Goal: Information Seeking & Learning: Learn about a topic

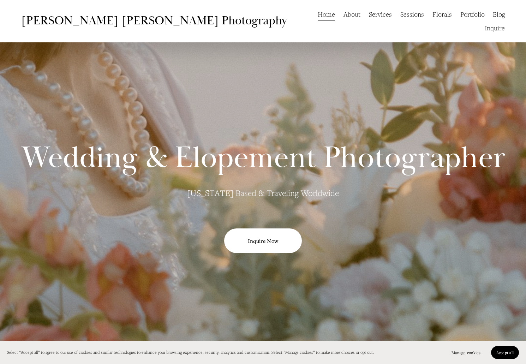
click at [369, 17] on link "Services" at bounding box center [380, 14] width 23 height 14
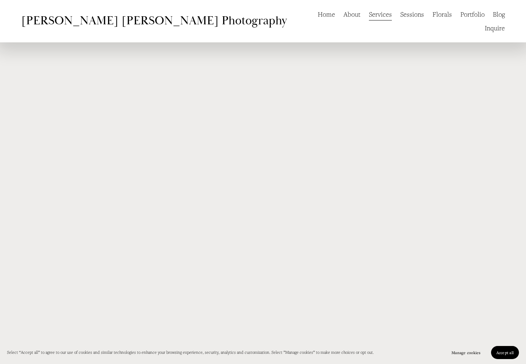
click at [344, 17] on link "About" at bounding box center [352, 14] width 17 height 14
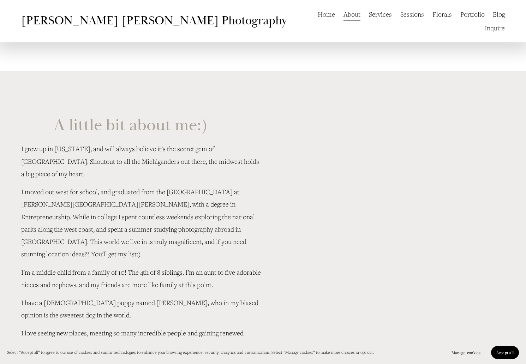
scroll to position [1231, 0]
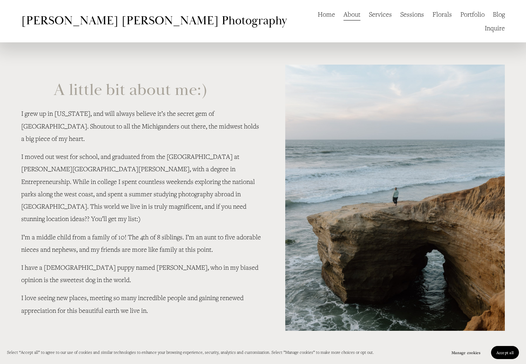
click at [460, 14] on link "Portfolio" at bounding box center [472, 14] width 24 height 14
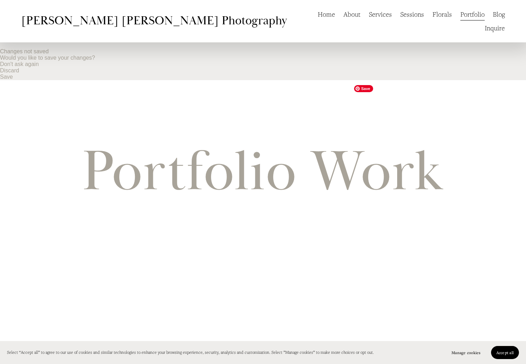
scroll to position [314, 0]
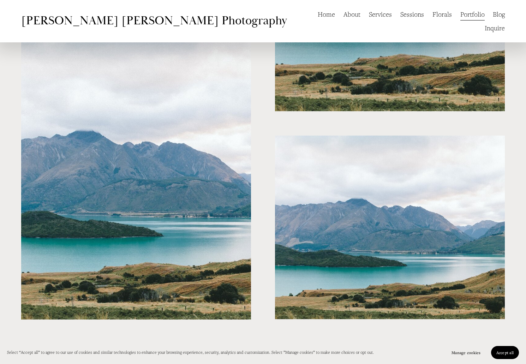
scroll to position [1276, 0]
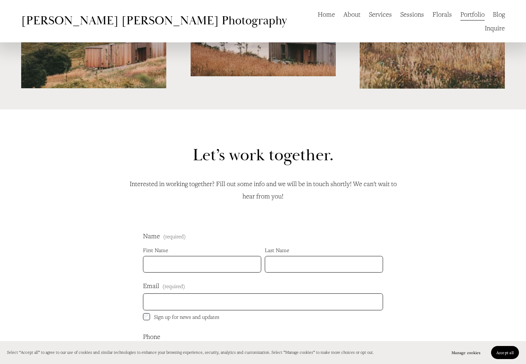
scroll to position [1621, 0]
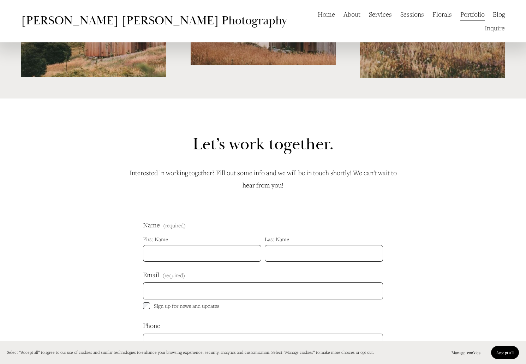
click at [400, 16] on link "Sessions" at bounding box center [412, 14] width 24 height 14
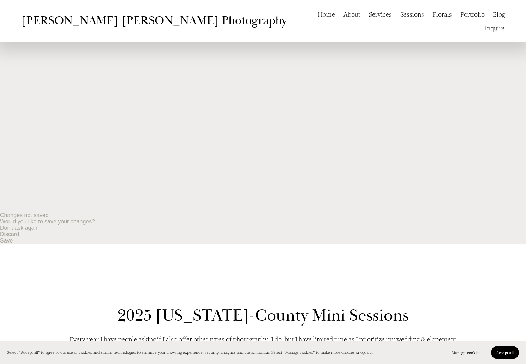
scroll to position [171, 0]
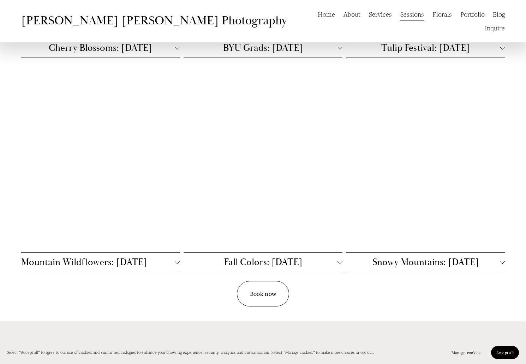
scroll to position [0, 0]
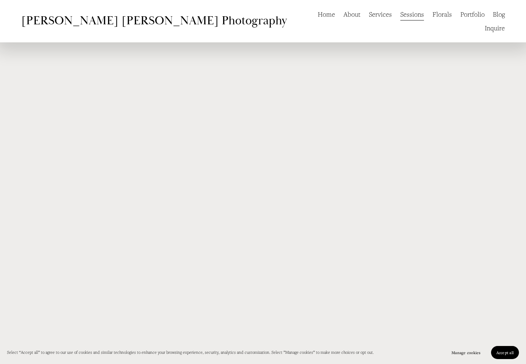
click at [369, 21] on link "Services" at bounding box center [380, 14] width 23 height 14
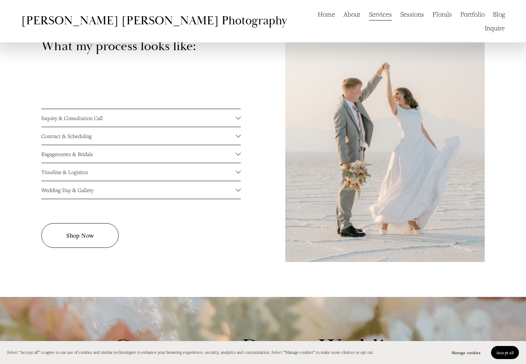
scroll to position [1329, 0]
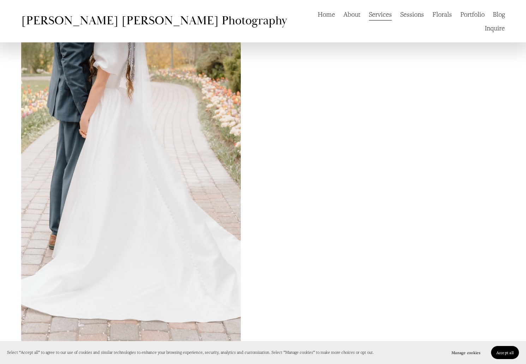
scroll to position [2690, 0]
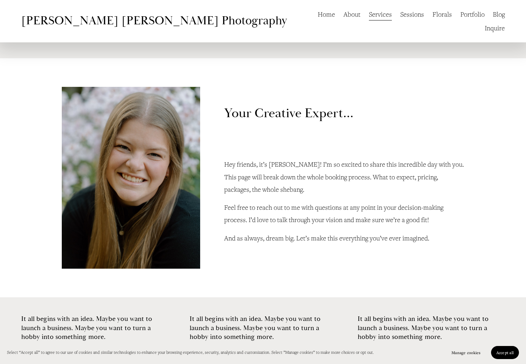
scroll to position [523, 0]
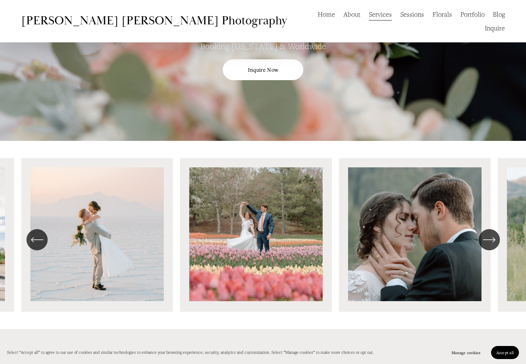
click at [493, 16] on link "Blog" at bounding box center [499, 14] width 12 height 14
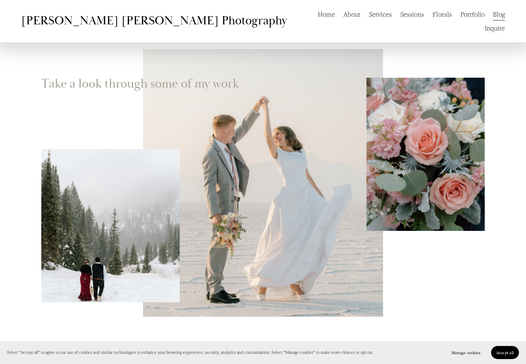
click at [433, 14] on link "Florals" at bounding box center [442, 14] width 19 height 14
